Goal: Download file/media

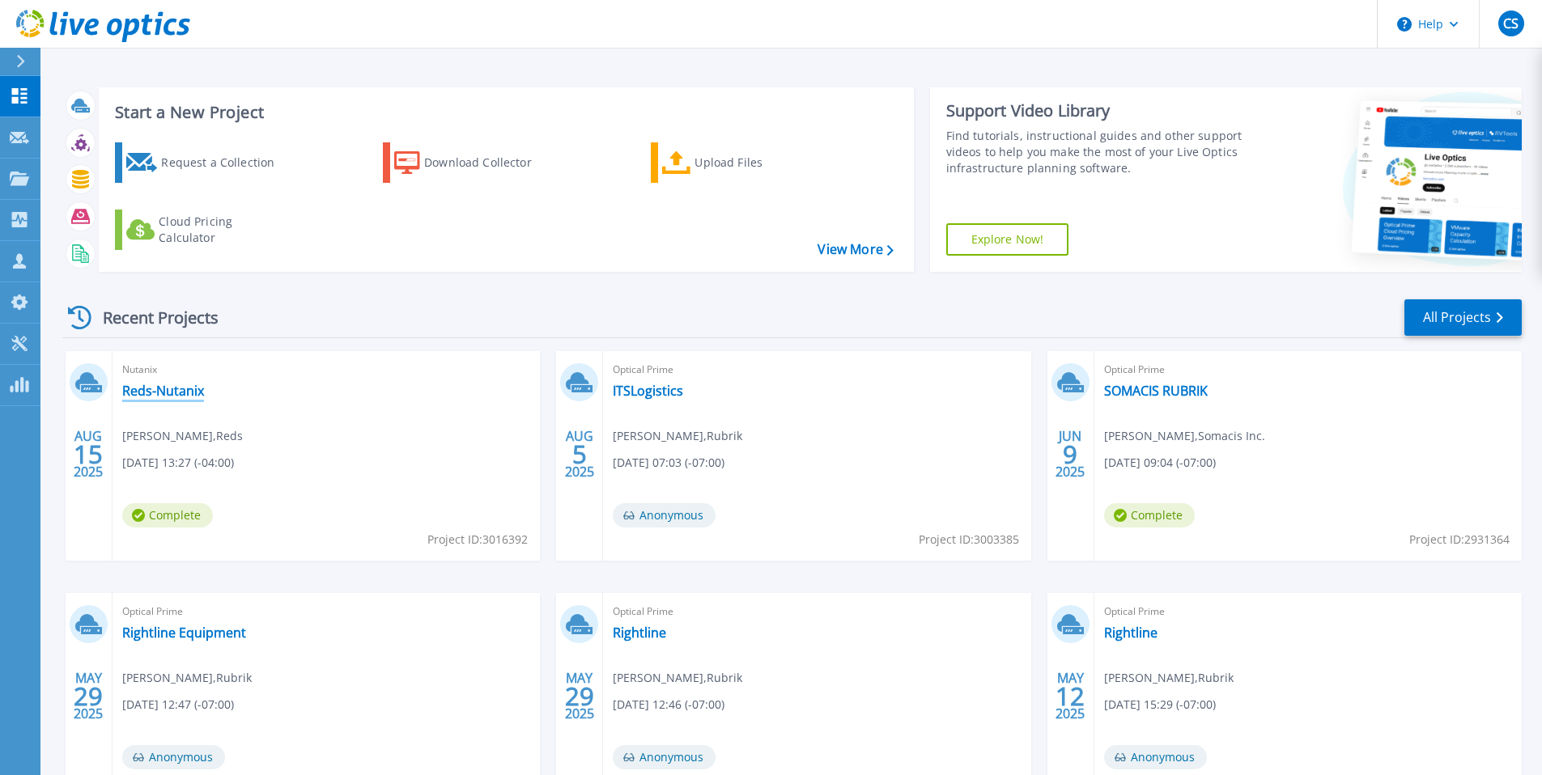
click at [170, 389] on link "Reds-Nutanix" at bounding box center [163, 391] width 82 height 16
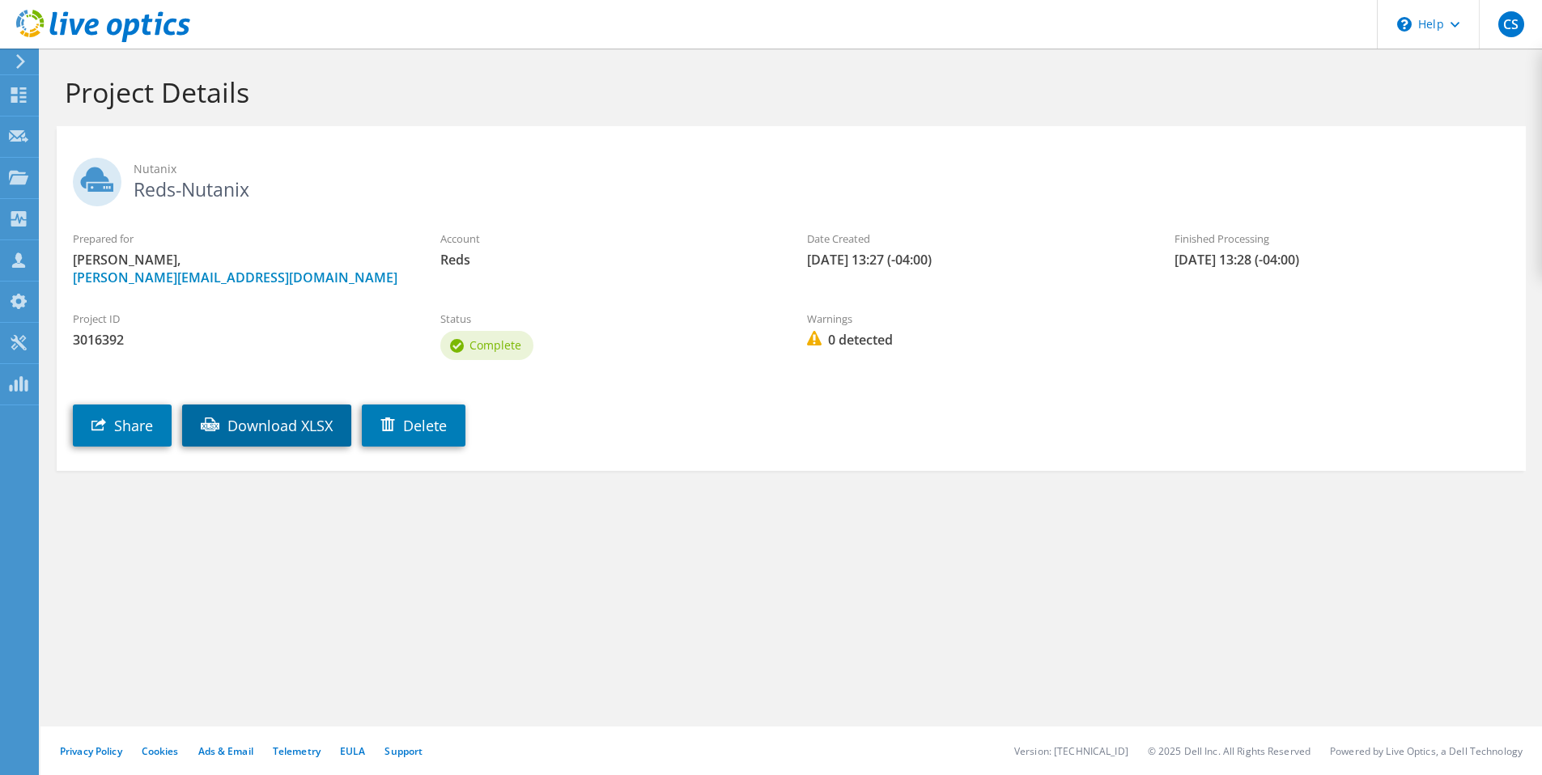
click at [251, 429] on link "Download XLSX" at bounding box center [266, 426] width 169 height 42
